Goal: Information Seeking & Learning: Understand process/instructions

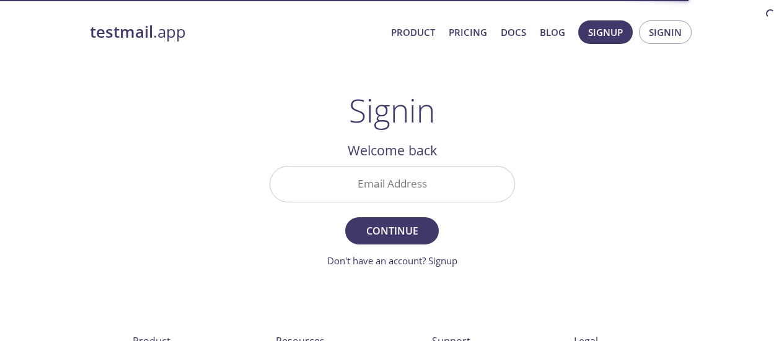
click at [439, 196] on input "Email Address" at bounding box center [392, 184] width 244 height 35
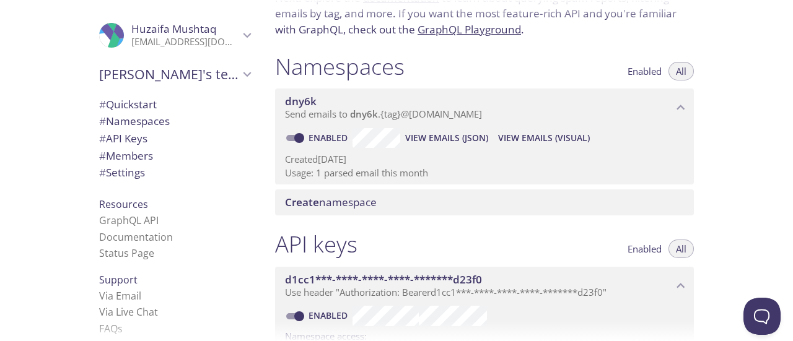
scroll to position [124, 0]
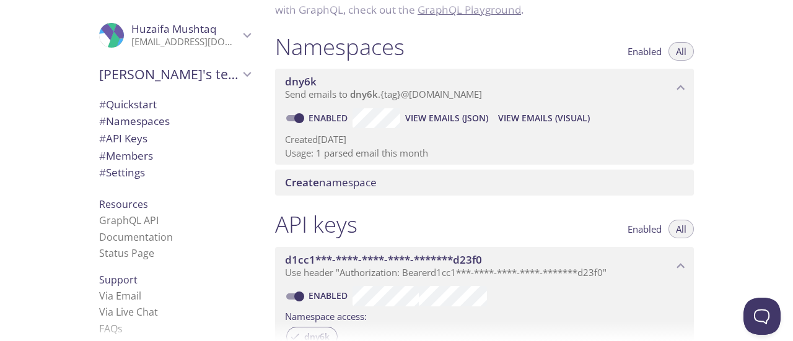
click at [116, 131] on span "# API Keys" at bounding box center [123, 138] width 48 height 14
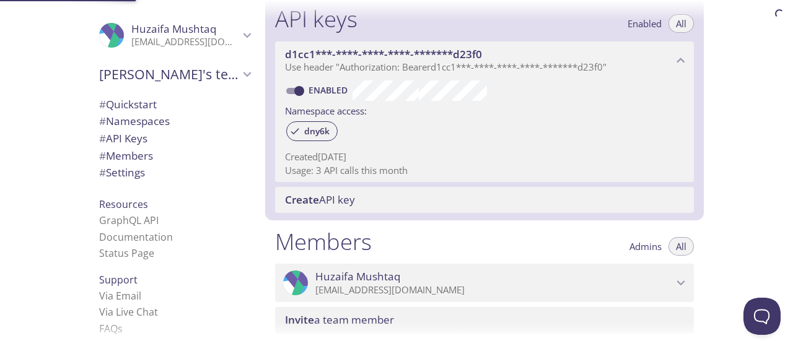
scroll to position [335, 0]
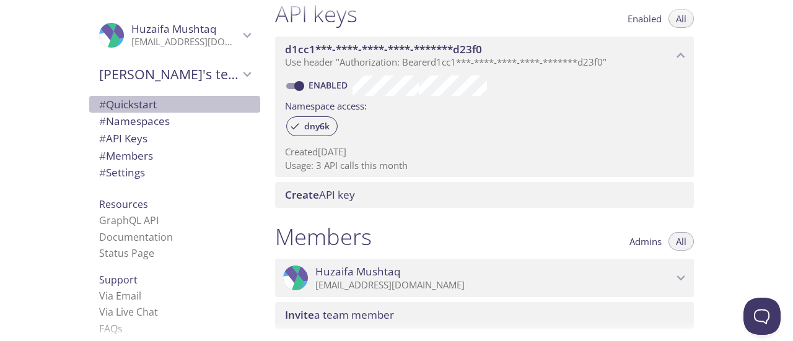
click at [147, 97] on span "# Quickstart" at bounding box center [128, 104] width 58 height 14
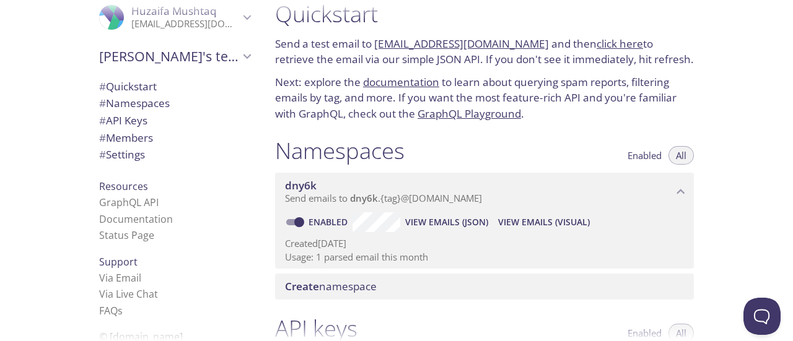
scroll to position [27, 0]
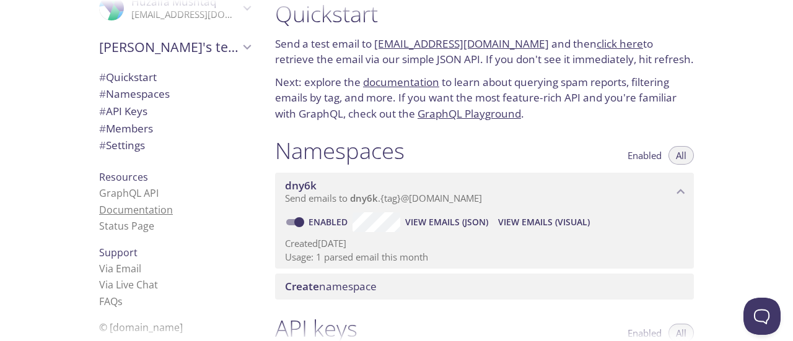
click at [123, 210] on link "Documentation" at bounding box center [136, 210] width 74 height 14
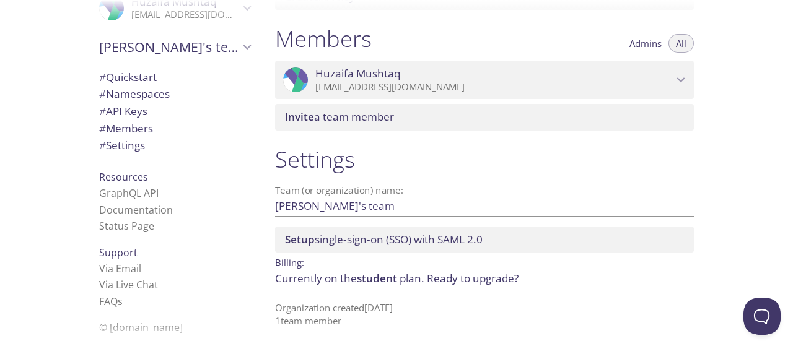
scroll to position [540, 0]
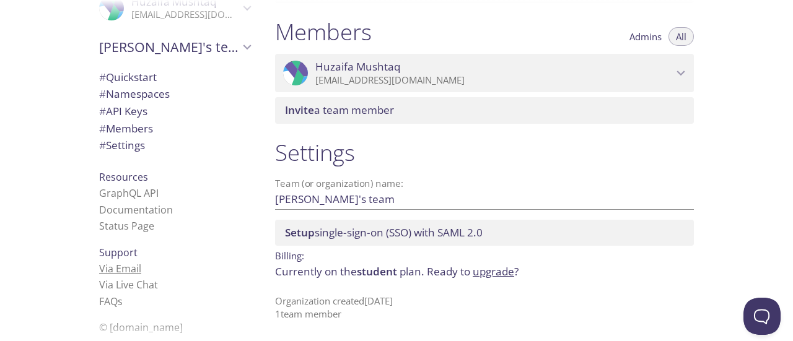
click at [100, 267] on link "Via Email" at bounding box center [120, 269] width 42 height 14
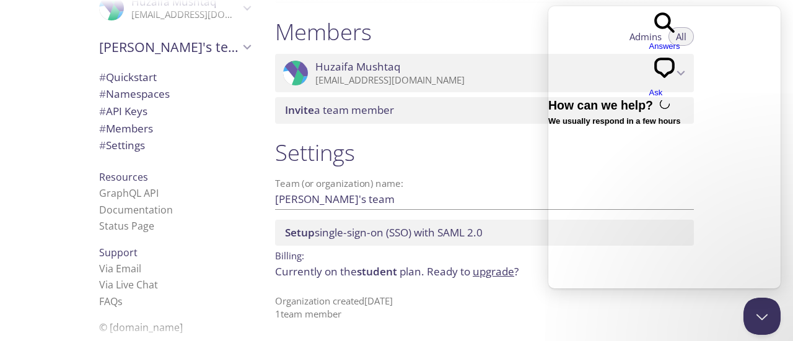
scroll to position [0, 0]
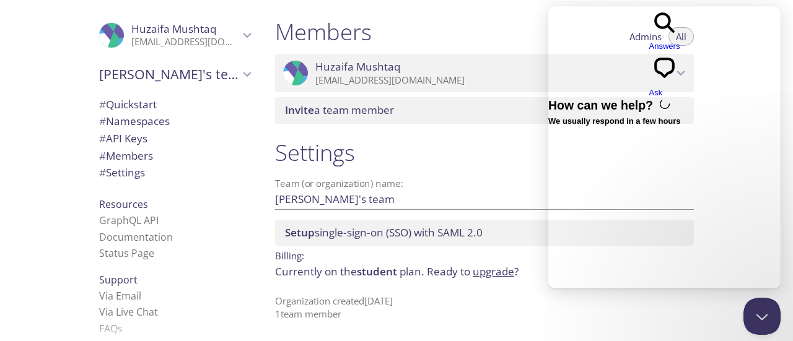
click at [160, 110] on span "# Quickstart" at bounding box center [174, 105] width 151 height 16
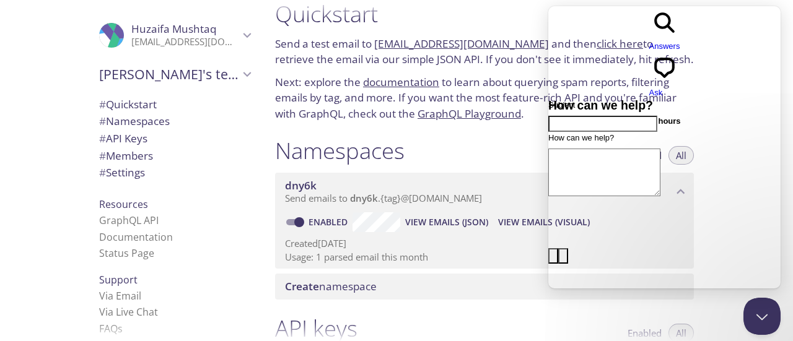
scroll to position [20, 0]
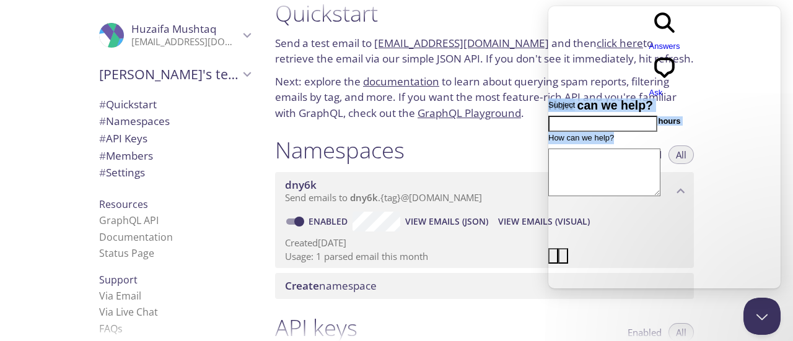
drag, startPoint x: 725, startPoint y: 22, endPoint x: 955, endPoint y: 146, distance: 261.2
click at [548, 140] on html "search-medium Answers chat-square Ask How can we help? We usually respond in a …" at bounding box center [664, 179] width 232 height 346
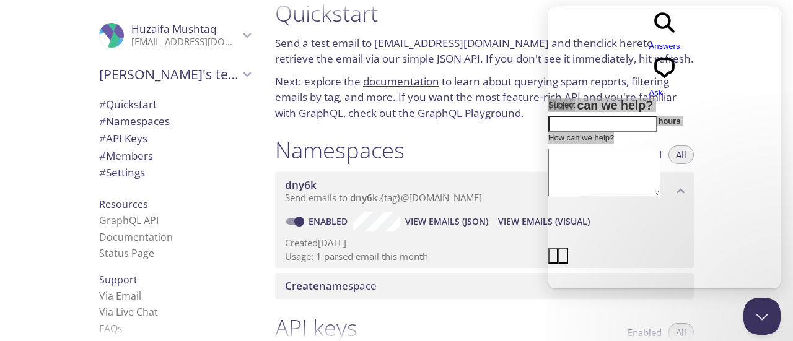
click at [478, 50] on link "[EMAIL_ADDRESS][DOMAIN_NAME]" at bounding box center [461, 43] width 175 height 14
click at [758, 312] on button "Close Beacon popover" at bounding box center [759, 314] width 37 height 37
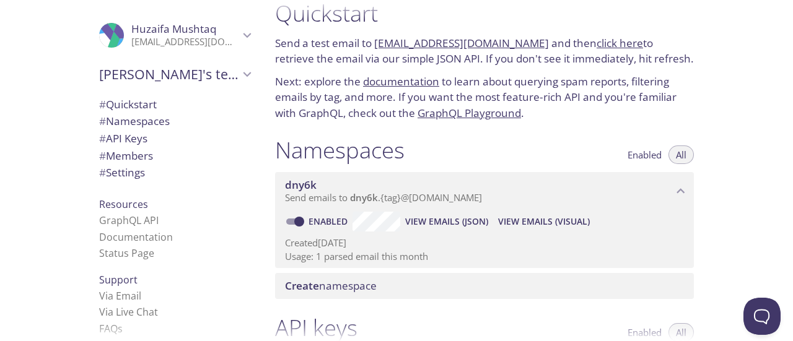
click at [642, 147] on button "Enabled" at bounding box center [644, 155] width 49 height 19
click at [681, 155] on span "All" at bounding box center [681, 155] width 11 height 0
click at [662, 155] on button "Enabled" at bounding box center [644, 155] width 49 height 19
click at [297, 223] on input "Enabled" at bounding box center [299, 221] width 45 height 15
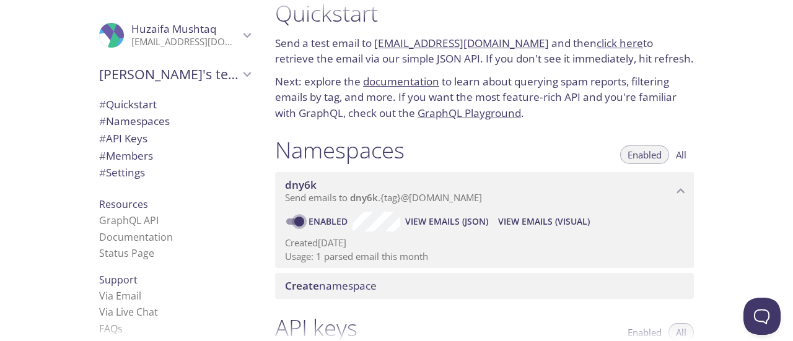
checkbox input "false"
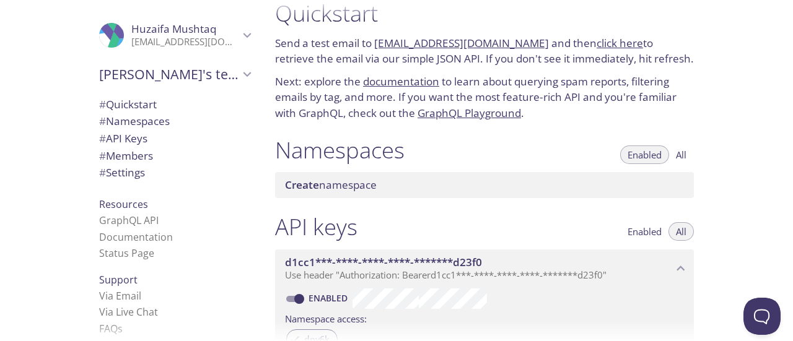
scroll to position [82, 0]
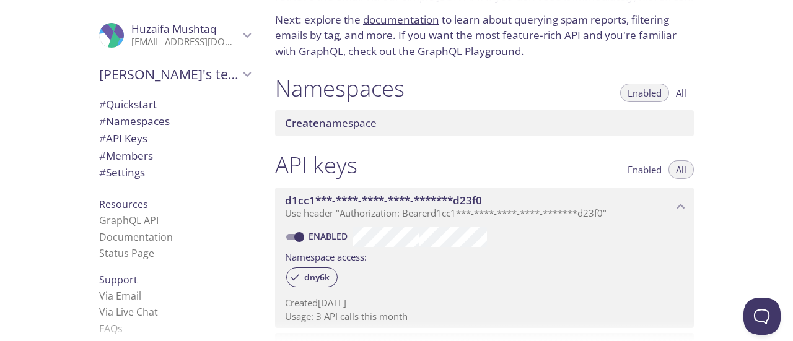
click at [635, 170] on span "Enabled" at bounding box center [645, 170] width 34 height 0
click at [295, 235] on input "Enabled" at bounding box center [299, 237] width 45 height 15
checkbox input "false"
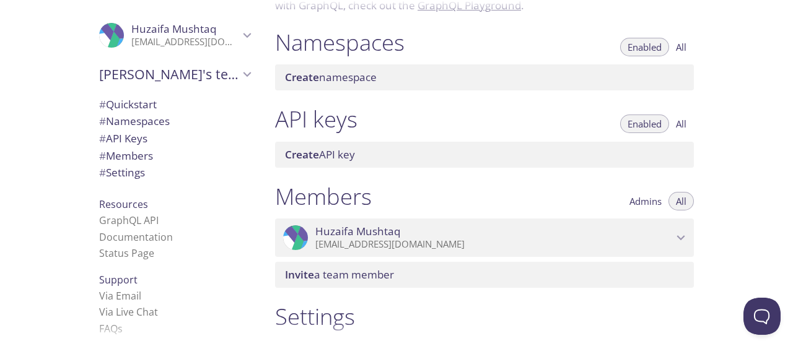
scroll to position [107, 0]
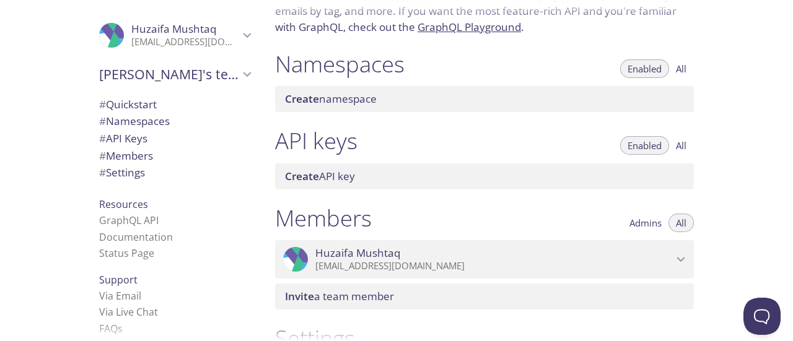
click at [660, 109] on div "Create namespace" at bounding box center [484, 99] width 419 height 26
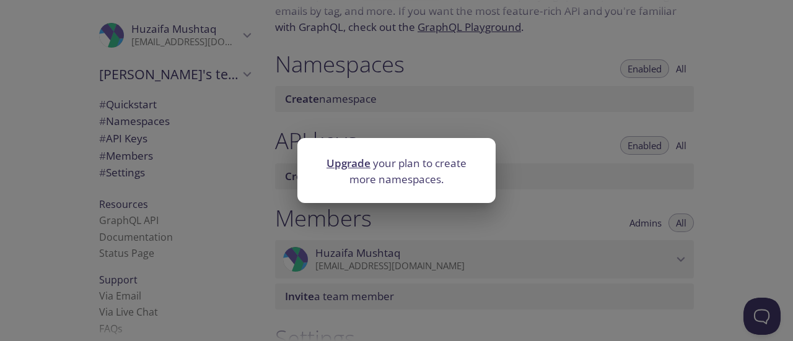
click at [622, 124] on div "Upgrade your plan to create more namespaces." at bounding box center [396, 170] width 793 height 341
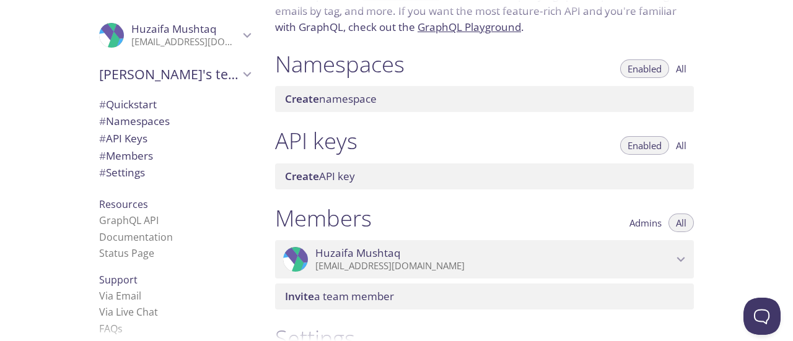
click at [641, 152] on button "Enabled" at bounding box center [644, 145] width 49 height 19
click at [641, 146] on span "Enabled" at bounding box center [645, 146] width 34 height 0
click at [674, 140] on button "All" at bounding box center [681, 145] width 25 height 19
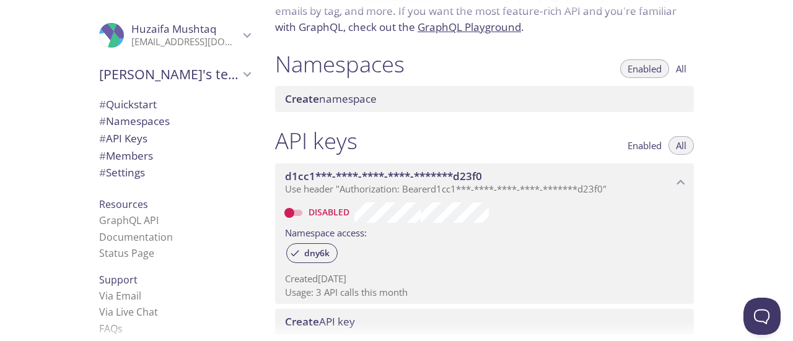
click at [296, 212] on input "Disabled" at bounding box center [289, 213] width 45 height 15
checkbox input "true"
click at [397, 180] on span "d1cc1***-****-****-****-*******d23f0" at bounding box center [383, 176] width 197 height 14
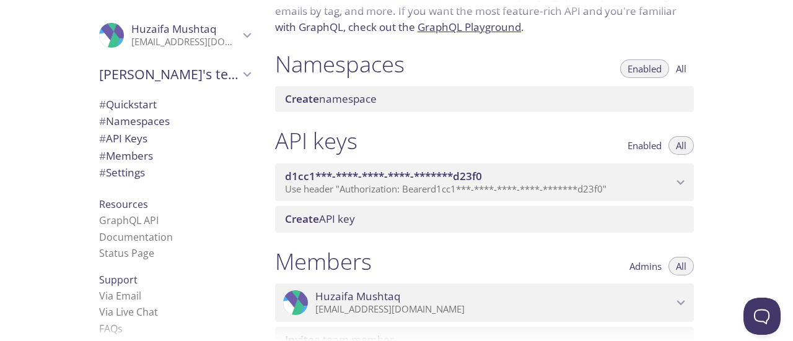
click at [397, 180] on span "d1cc1***-****-****-****-*******d23f0" at bounding box center [383, 176] width 197 height 14
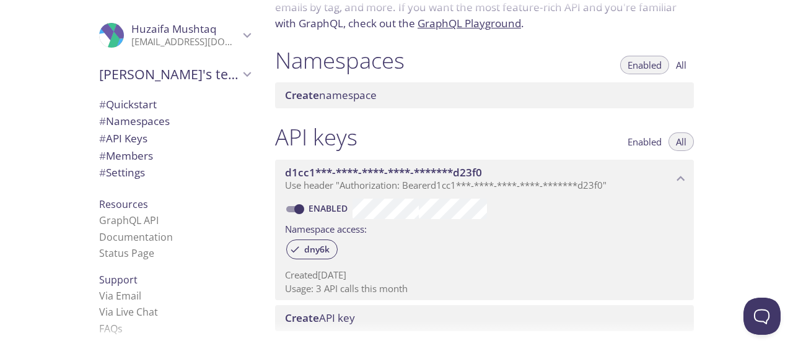
scroll to position [0, 0]
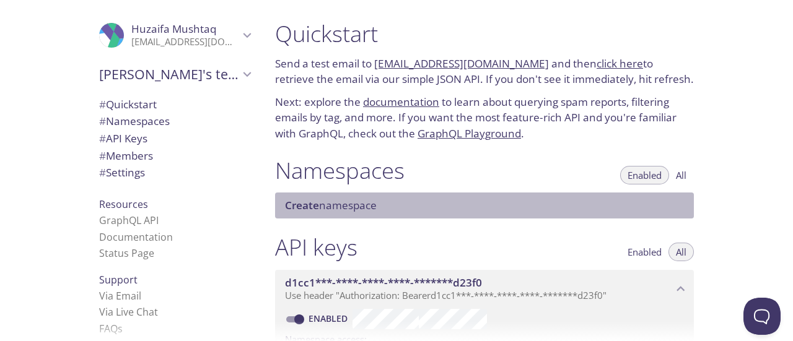
click at [410, 210] on span "Create namespace" at bounding box center [487, 206] width 404 height 14
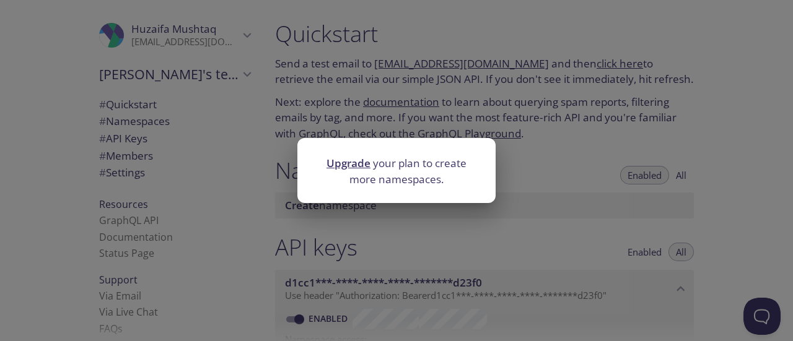
click at [562, 177] on div "Upgrade your plan to create more namespaces." at bounding box center [396, 170] width 793 height 341
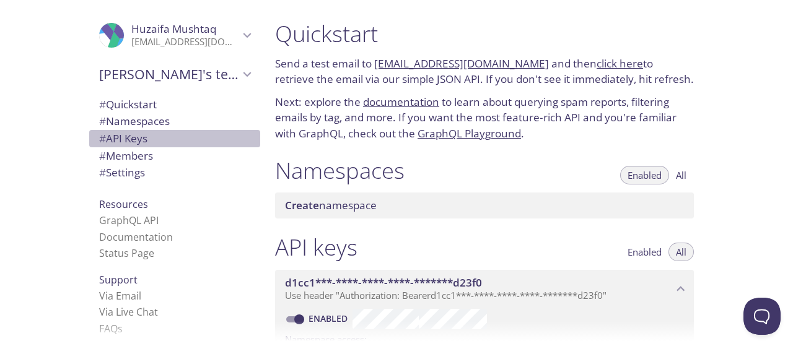
click at [128, 139] on span "# API Keys" at bounding box center [123, 138] width 48 height 14
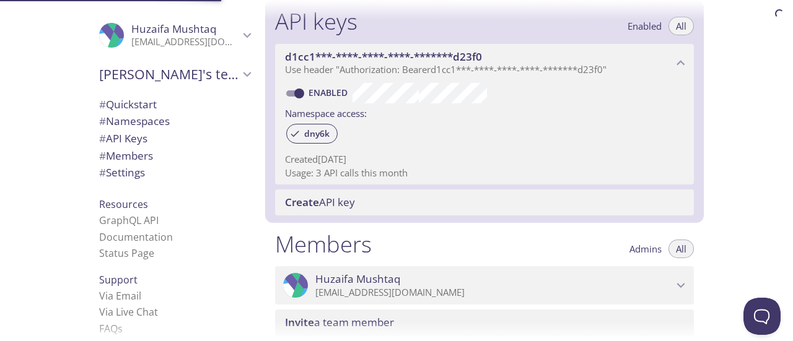
scroll to position [234, 0]
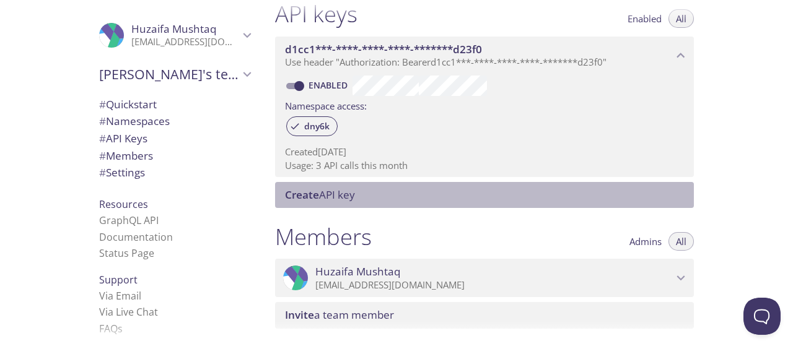
click at [324, 190] on span "Create API key" at bounding box center [320, 195] width 70 height 14
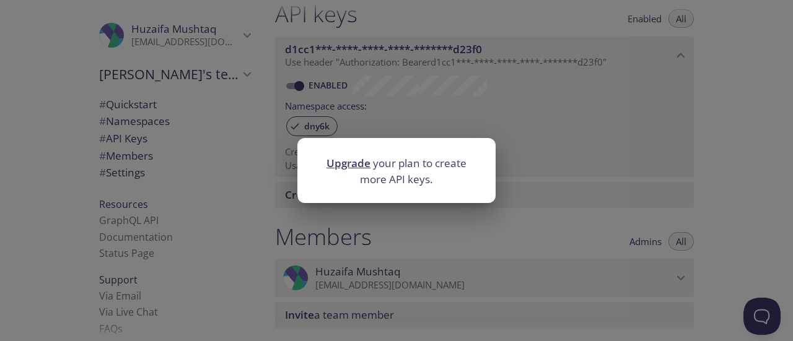
click at [421, 245] on div "Upgrade your plan to create more API keys." at bounding box center [396, 170] width 793 height 341
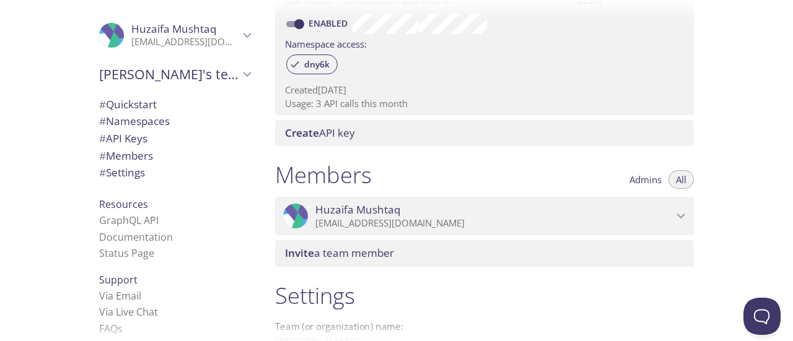
scroll to position [439, 0]
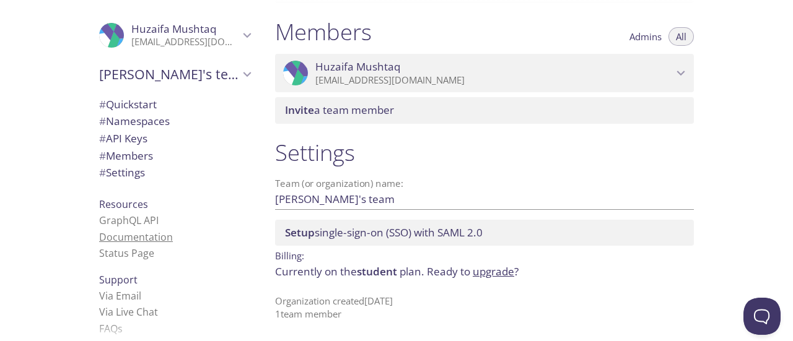
click at [112, 239] on link "Documentation" at bounding box center [136, 238] width 74 height 14
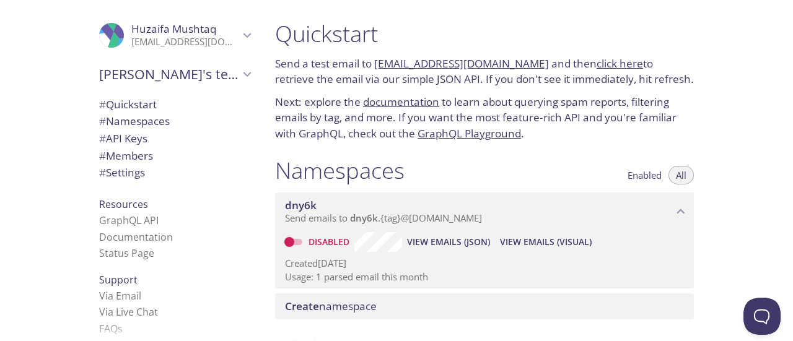
click at [300, 245] on input "Disabled" at bounding box center [289, 242] width 45 height 15
checkbox input "true"
click at [555, 245] on span "View Emails (Visual)" at bounding box center [544, 242] width 92 height 15
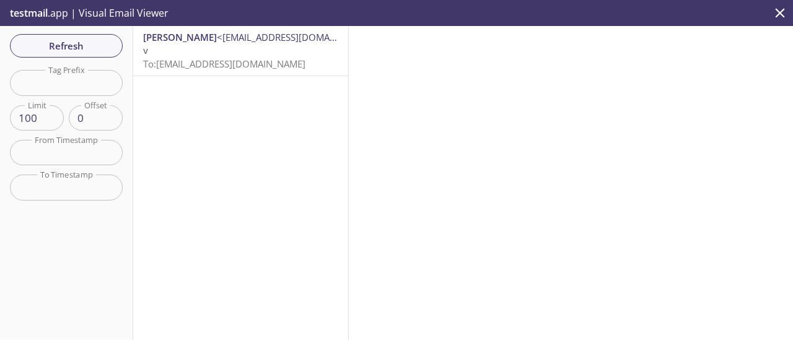
click at [86, 145] on input "text" at bounding box center [66, 152] width 113 height 25
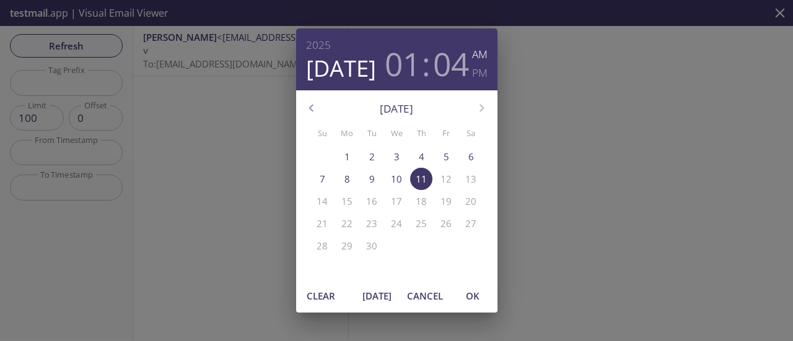
click at [244, 175] on div "2025 Sep 11 01 : 04 AM PM September 2025 Su Mo Tu We Th Fr Sa 31 1 2 3 4 5 6 7 …" at bounding box center [396, 170] width 793 height 341
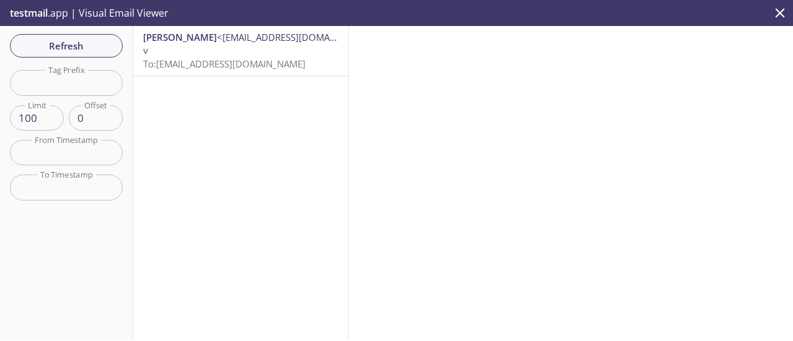
click at [130, 16] on p "testmail .app | Visual Email Viewer" at bounding box center [88, 13] width 176 height 26
click at [281, 36] on span "<huzaifamushtaqofficial@gmail.com>" at bounding box center [297, 37] width 160 height 12
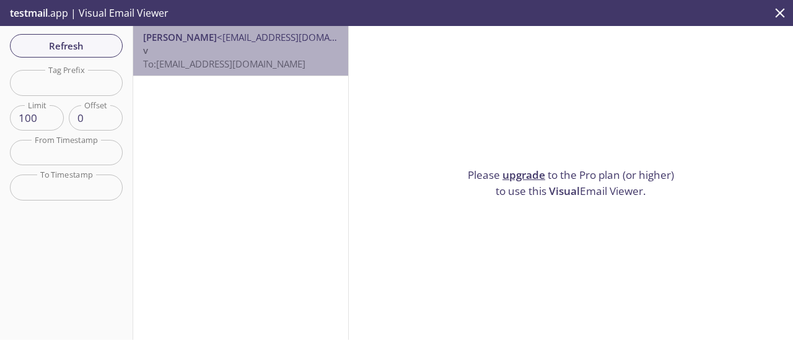
click at [281, 36] on span "<huzaifamushtaqofficial@gmail.com>" at bounding box center [297, 37] width 160 height 12
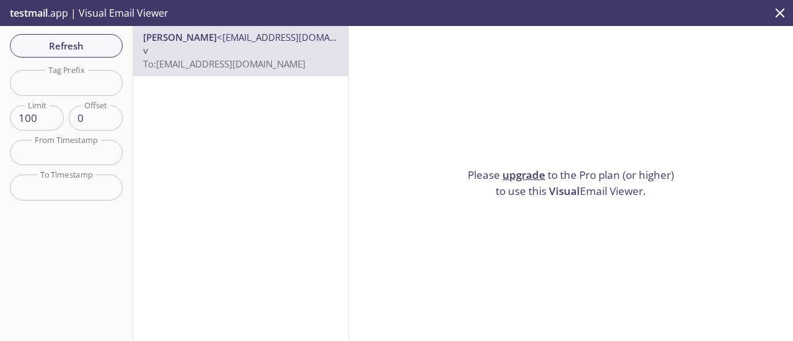
click at [250, 55] on p "v To: dny6k.test@inbox.testmail.app" at bounding box center [240, 57] width 195 height 27
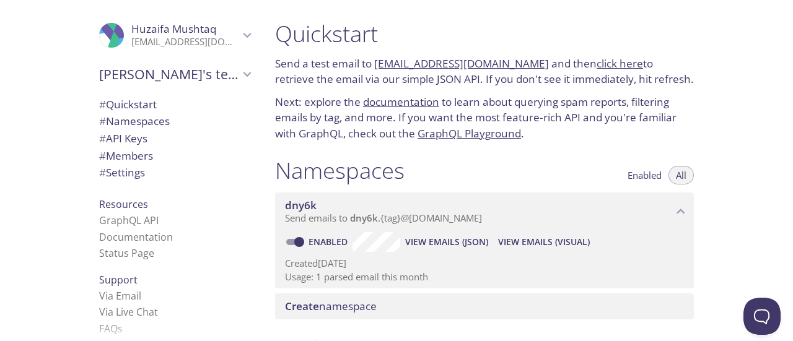
click at [239, 33] on icon "Huzaifa Mushtaq" at bounding box center [247, 35] width 16 height 16
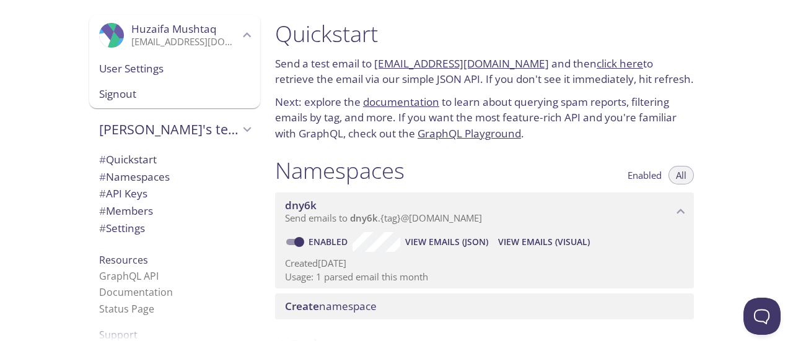
click at [138, 75] on span "User Settings" at bounding box center [174, 69] width 151 height 16
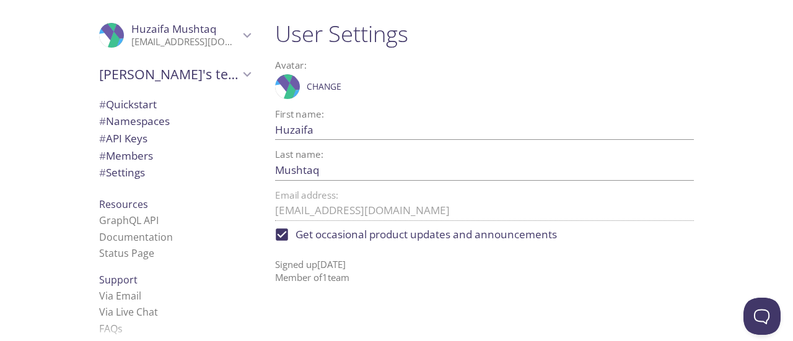
click at [163, 121] on span "# Namespaces" at bounding box center [174, 121] width 151 height 16
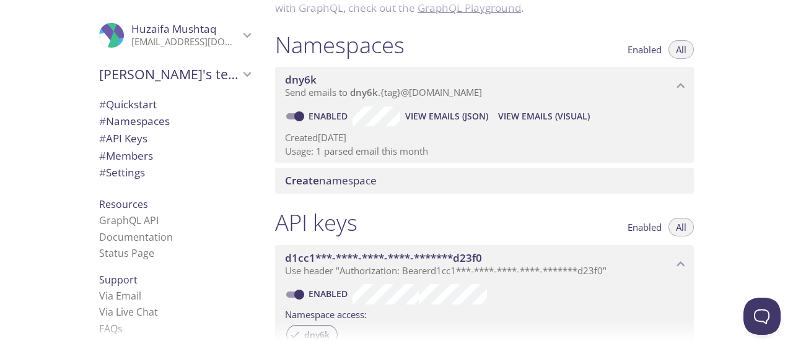
scroll to position [95, 0]
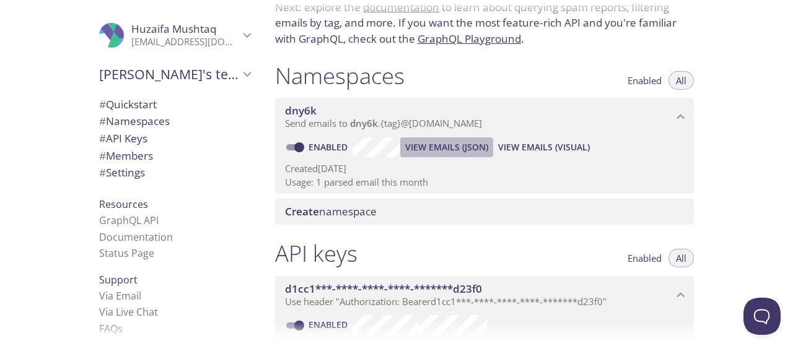
click at [459, 146] on span "View Emails (JSON)" at bounding box center [446, 147] width 83 height 15
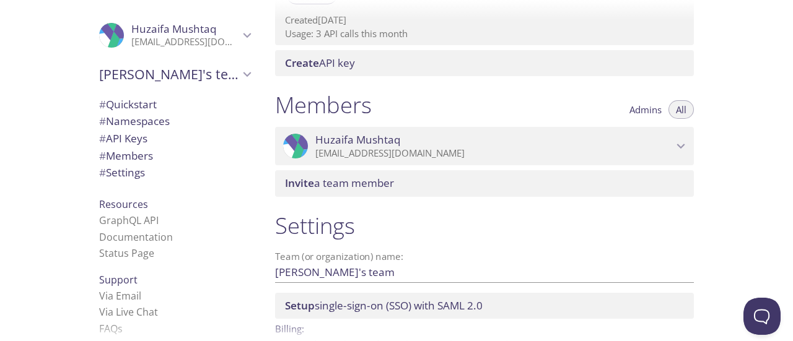
scroll to position [27, 0]
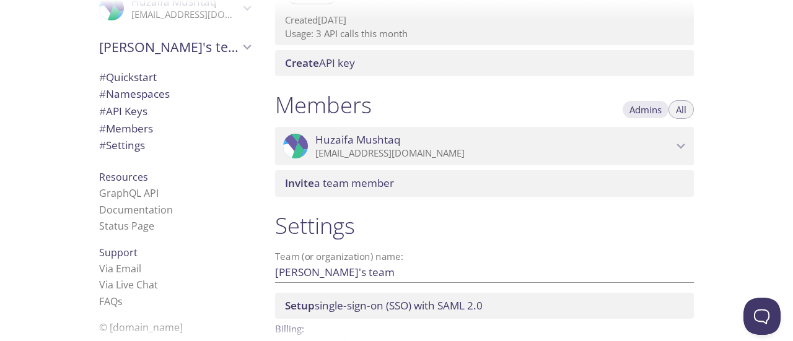
click at [651, 110] on span "Admins" at bounding box center [646, 110] width 32 height 0
click at [499, 156] on p "[EMAIL_ADDRESS][DOMAIN_NAME]" at bounding box center [494, 153] width 358 height 12
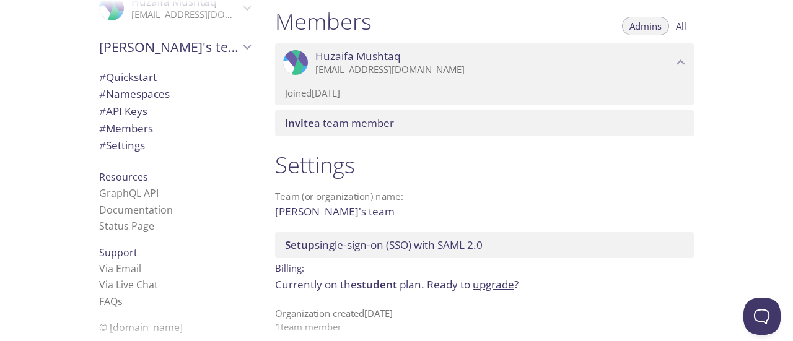
scroll to position [563, 0]
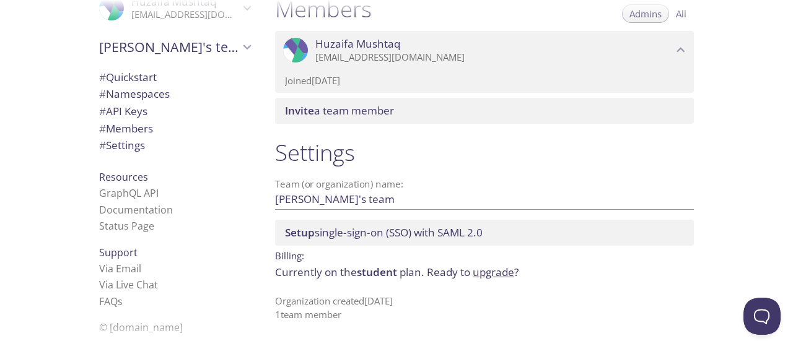
click at [120, 140] on span "# Settings" at bounding box center [122, 145] width 46 height 14
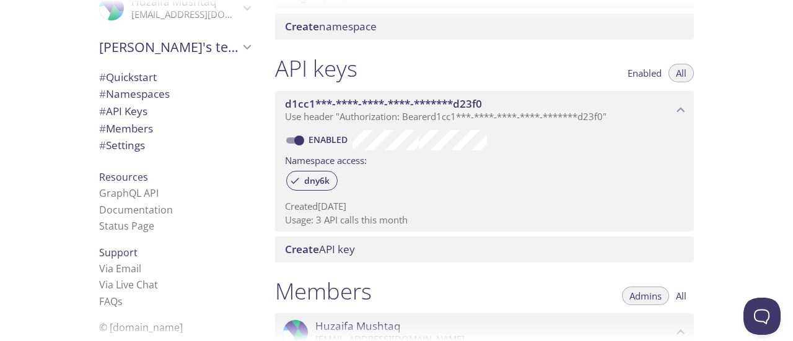
scroll to position [253, 0]
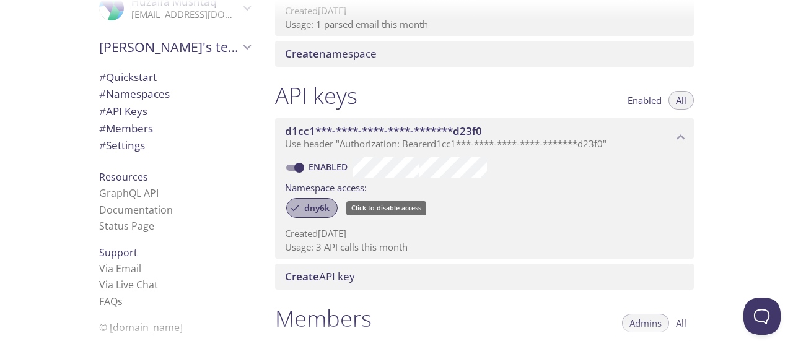
click at [326, 204] on span "dny6k" at bounding box center [317, 208] width 40 height 11
click at [326, 203] on span "dny6k" at bounding box center [317, 208] width 40 height 11
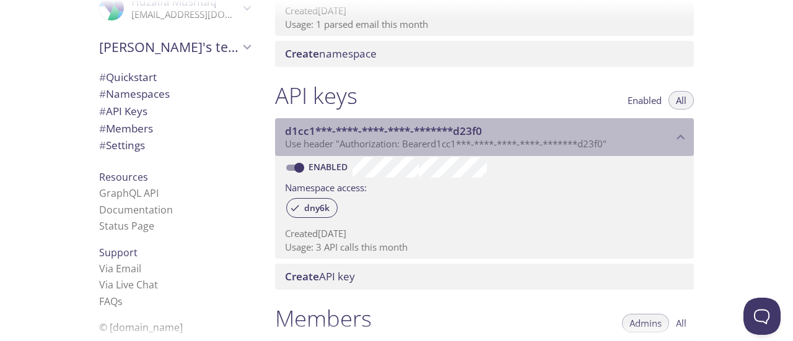
click at [375, 144] on span "Use header "Authorization: Bearer d1cc1***-****-****-****-*******d23f0 "" at bounding box center [446, 144] width 322 height 12
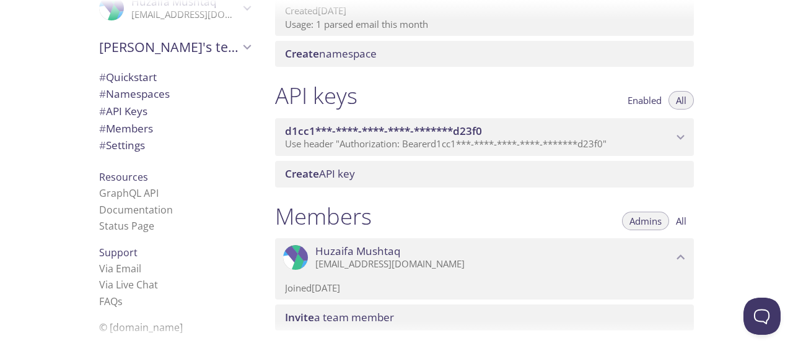
click at [375, 144] on span "Use header "Authorization: Bearer d1cc1***-****-****-****-*******d23f0 "" at bounding box center [446, 144] width 322 height 12
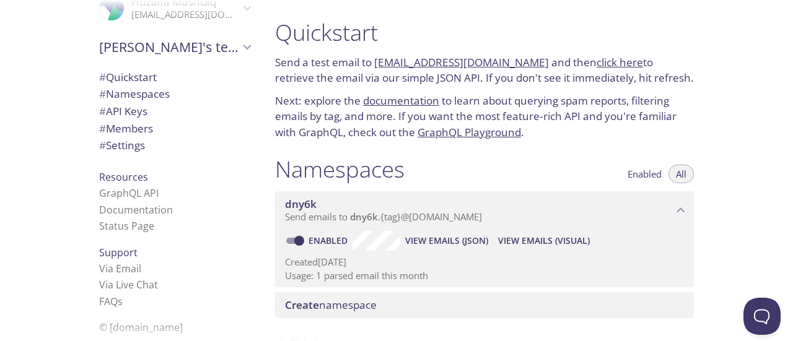
scroll to position [0, 0]
click at [396, 221] on span "Send emails to dny6k . {tag} @inbox.testmail.app" at bounding box center [383, 218] width 197 height 12
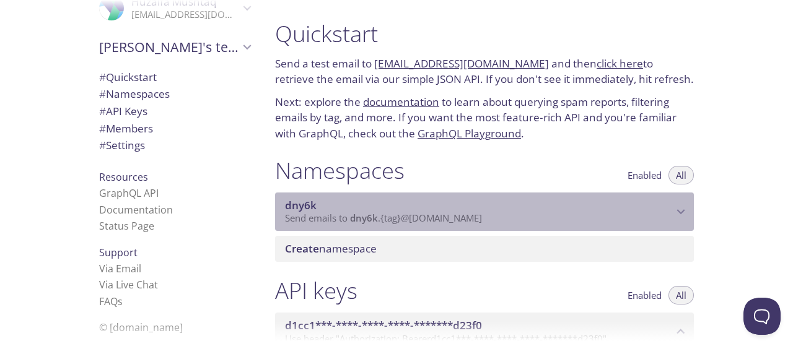
click at [396, 221] on span "Send emails to dny6k . {tag} @inbox.testmail.app" at bounding box center [383, 218] width 197 height 12
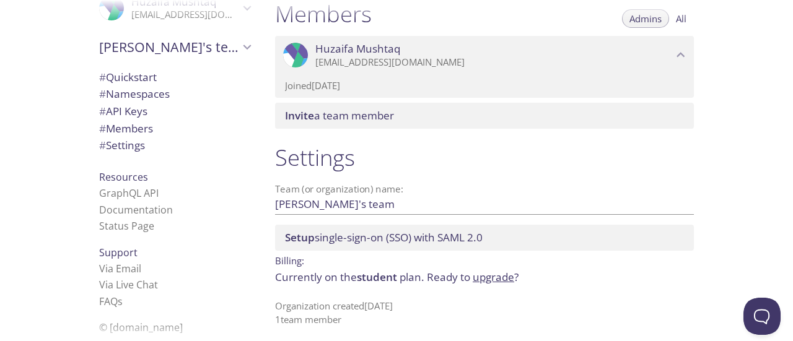
scroll to position [496, 0]
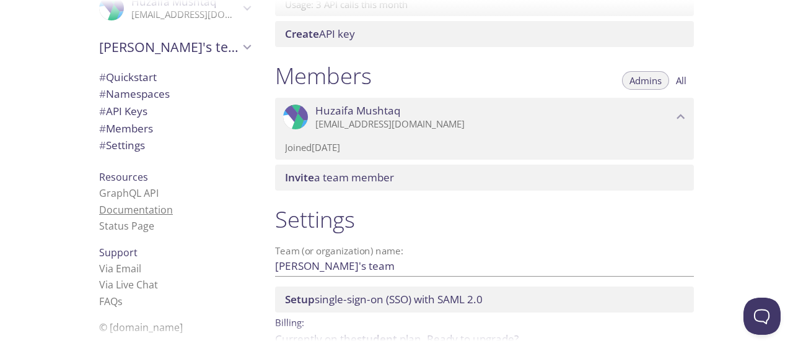
click at [148, 214] on link "Documentation" at bounding box center [136, 210] width 74 height 14
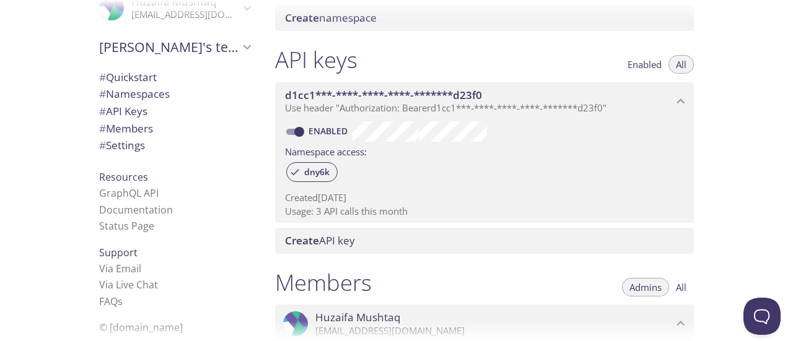
scroll to position [0, 0]
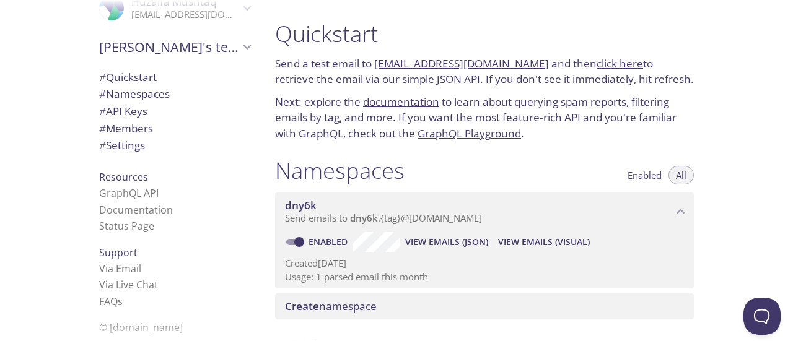
click at [159, 54] on span "[PERSON_NAME]'s team" at bounding box center [169, 46] width 140 height 17
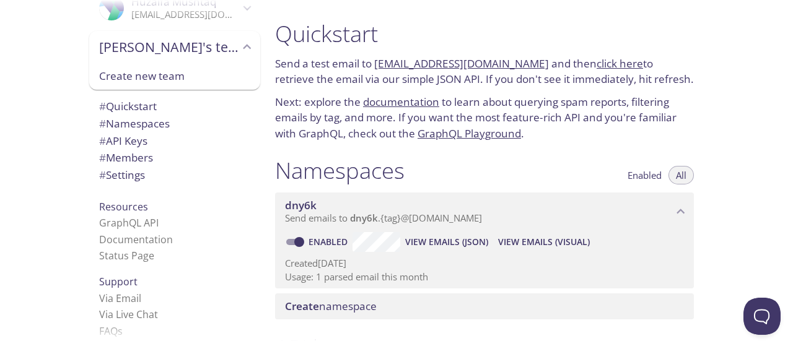
click at [137, 84] on div "Create new team" at bounding box center [174, 76] width 171 height 27
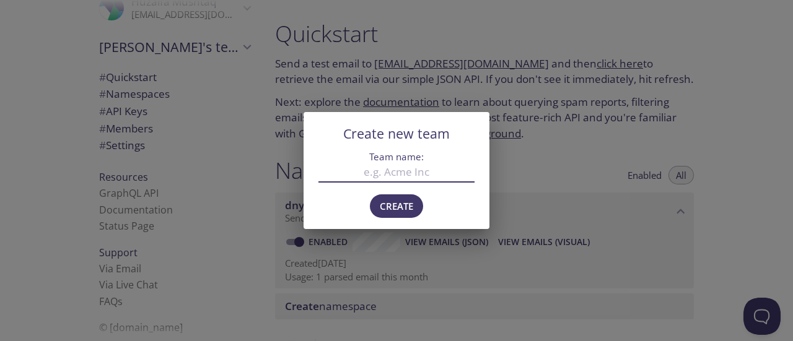
click at [421, 175] on input "Team name:" at bounding box center [396, 172] width 156 height 20
click at [532, 184] on div "Create new team Team name: Create" at bounding box center [396, 170] width 793 height 341
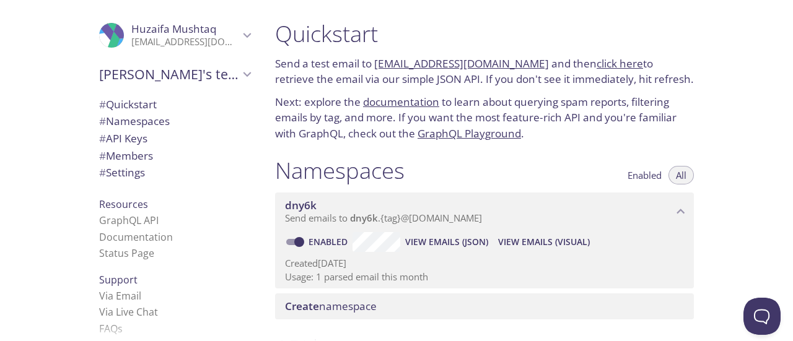
click at [191, 113] on span "# Namespaces" at bounding box center [174, 121] width 151 height 16
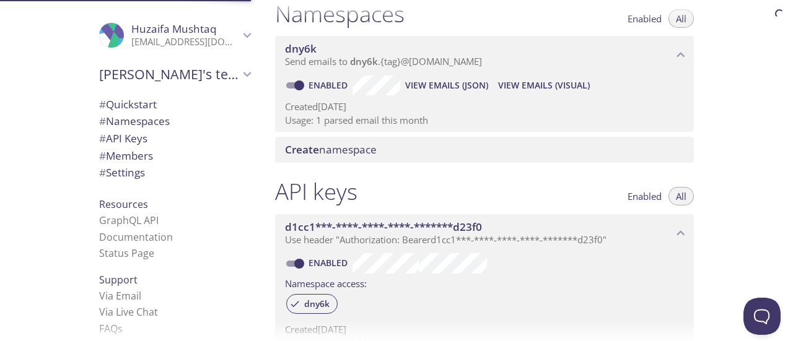
click at [185, 105] on span "# Quickstart" at bounding box center [174, 105] width 151 height 16
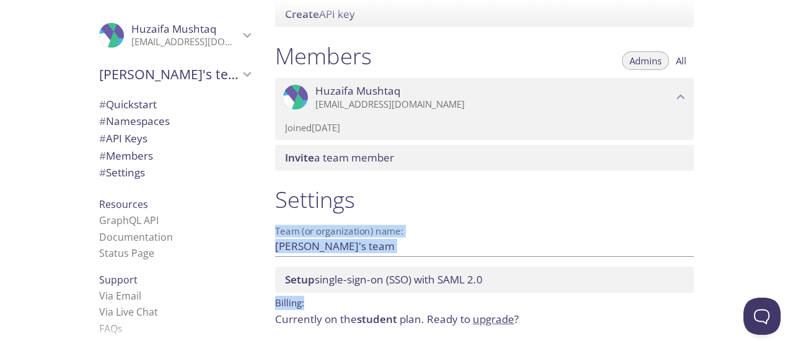
scroll to position [563, 0]
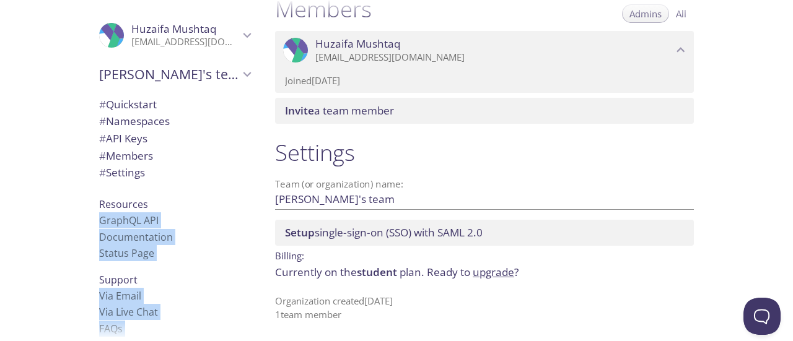
drag, startPoint x: 276, startPoint y: 31, endPoint x: 361, endPoint y: 324, distance: 305.1
click at [361, 324] on div ".cls-1 { fill: #6d5ca8; } .cls-2 { fill: #3fc191; } .cls-3 { fill: #3b4752; } .…" at bounding box center [396, 170] width 793 height 341
copy div ".cls-1 { fill: #6d5ca8; } .cls-2 { fill: #3fc191; } .cls-3 { fill: #3b4752; } .…"
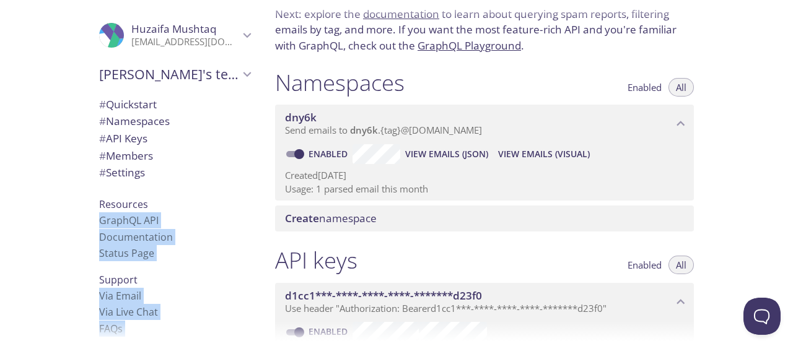
scroll to position [0, 0]
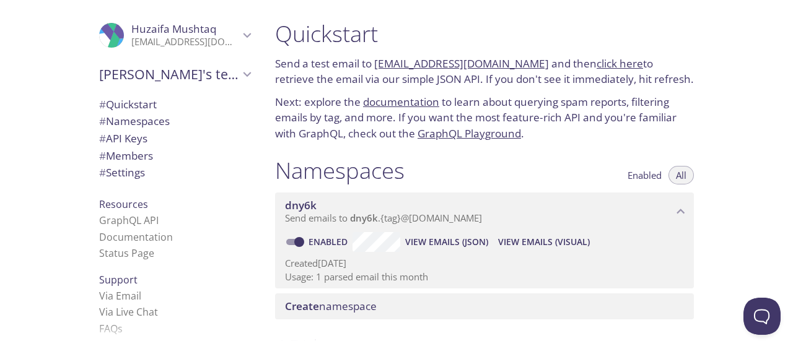
click at [302, 124] on p "Next: explore the documentation to learn about querying spam reports, filtering…" at bounding box center [484, 118] width 419 height 48
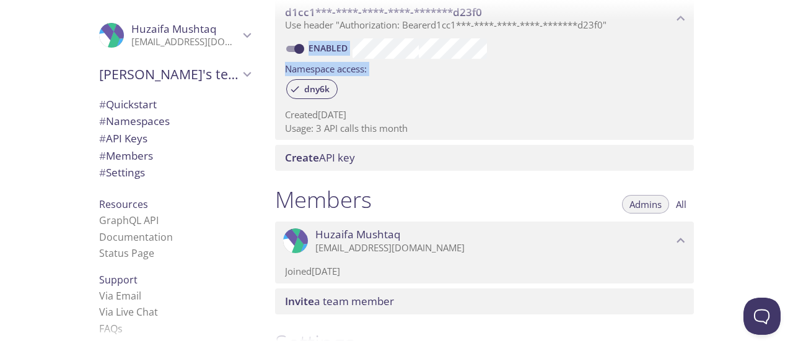
scroll to position [248, 0]
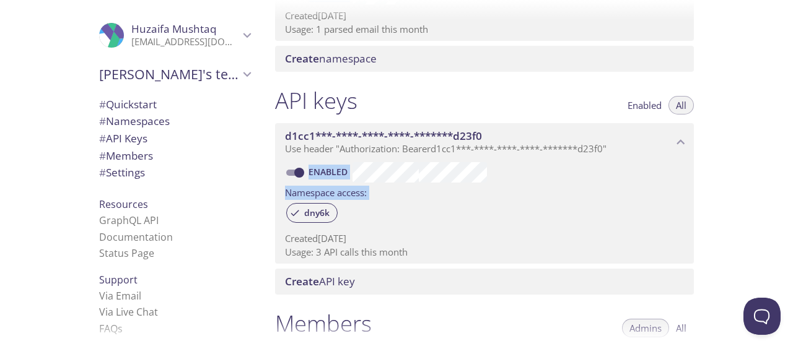
drag, startPoint x: 278, startPoint y: 63, endPoint x: 415, endPoint y: 211, distance: 202.6
click at [415, 211] on div "dny6k" at bounding box center [484, 214] width 399 height 27
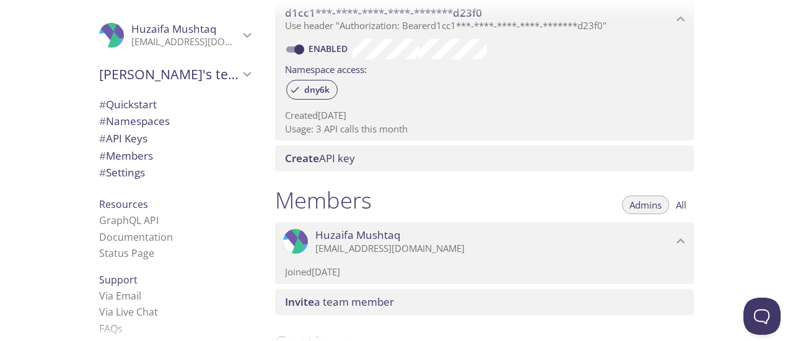
scroll to position [372, 0]
drag, startPoint x: 393, startPoint y: 181, endPoint x: 324, endPoint y: 137, distance: 81.6
drag, startPoint x: 421, startPoint y: 133, endPoint x: 313, endPoint y: 52, distance: 135.5
click at [314, 53] on div "Enabled Namespace access: dny6k Created 9 Sep 2025 Usage: 3 API calls this month" at bounding box center [484, 88] width 419 height 103
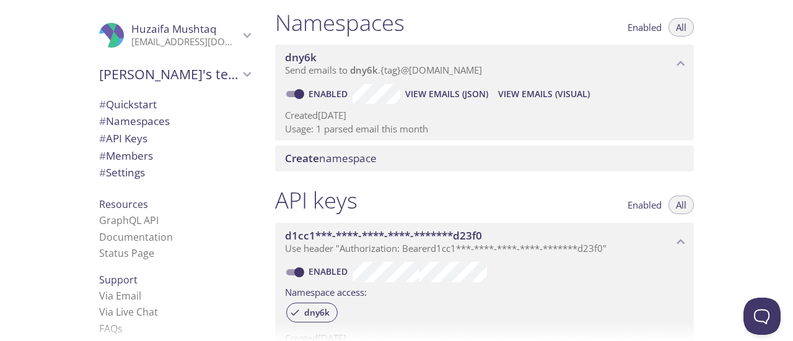
scroll to position [0, 0]
